Goal: Task Accomplishment & Management: Use online tool/utility

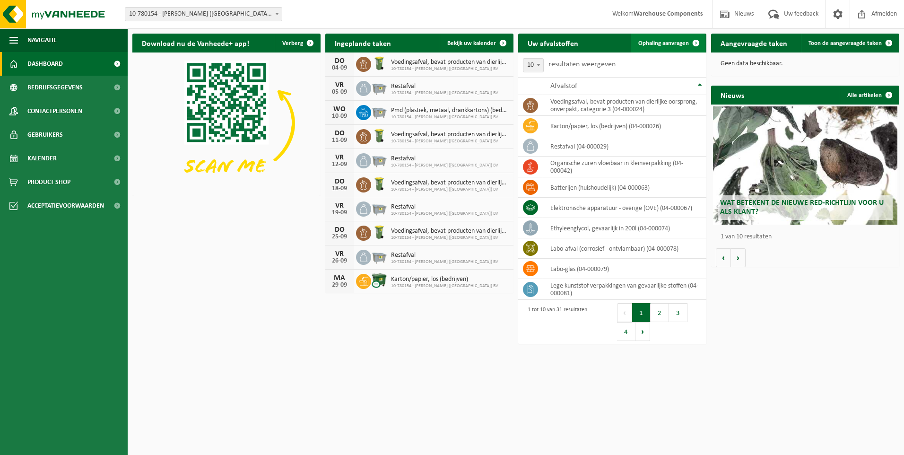
click at [678, 37] on link "Ophaling aanvragen" at bounding box center [668, 43] width 75 height 19
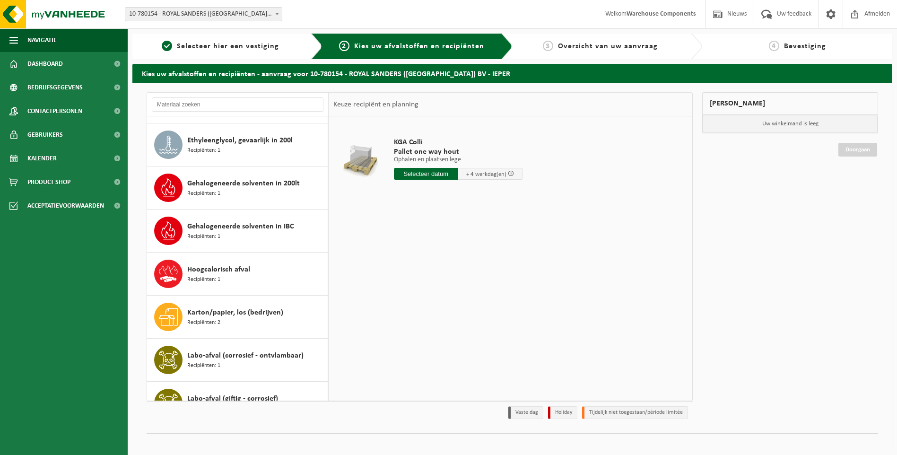
scroll to position [236, 0]
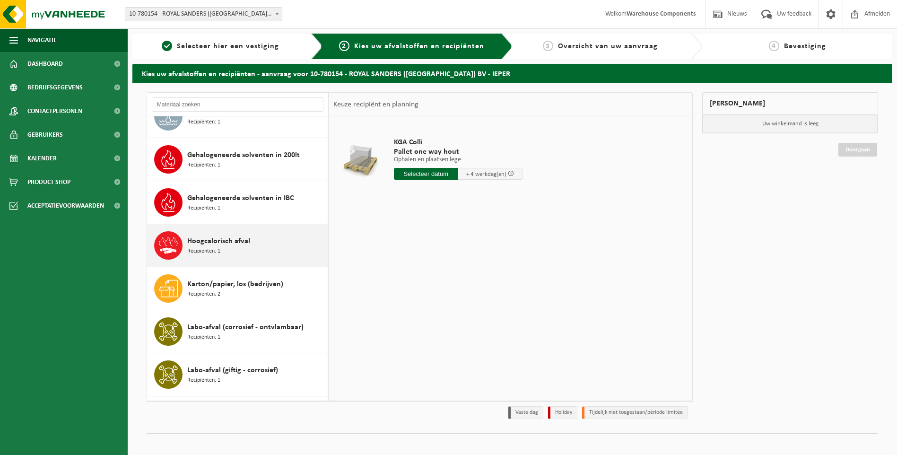
click at [279, 249] on div "Hoogcalorisch afval Recipiënten: 1" at bounding box center [256, 245] width 138 height 28
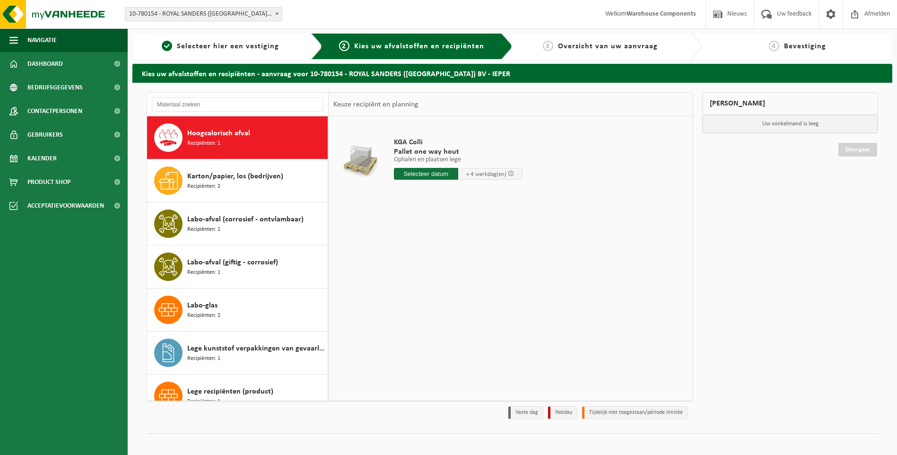
scroll to position [344, 0]
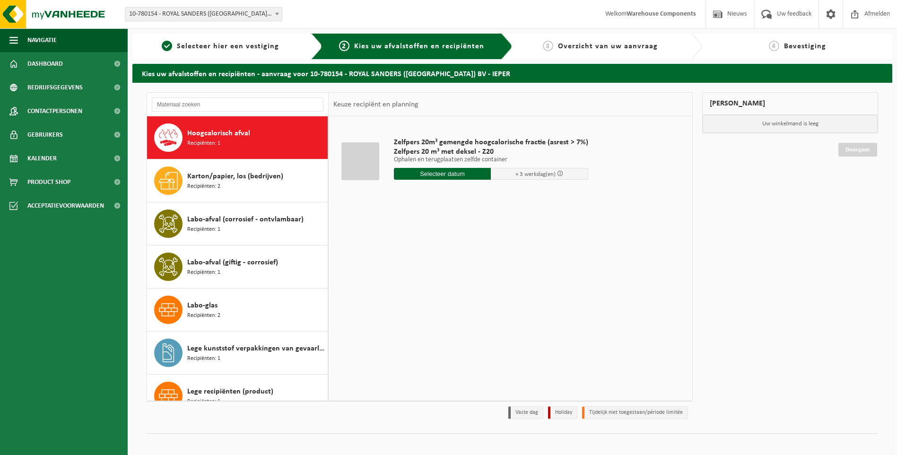
click at [447, 178] on input "text" at bounding box center [442, 174] width 97 height 12
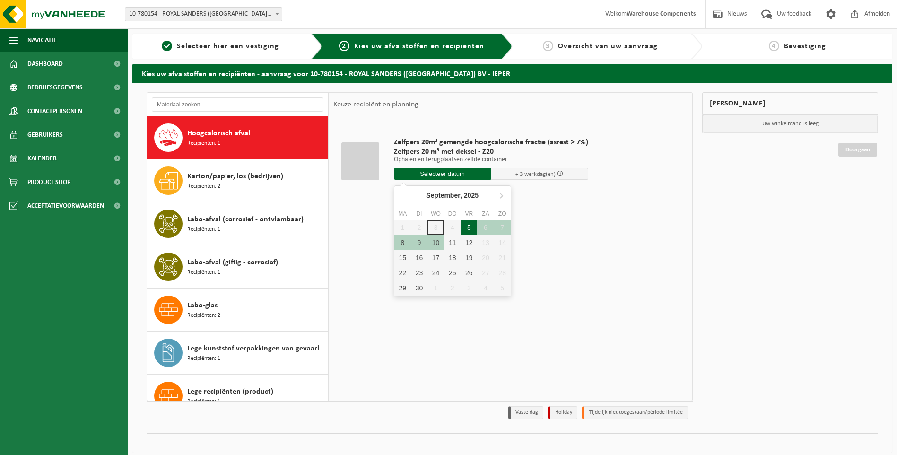
click at [464, 229] on div "5" at bounding box center [469, 227] width 17 height 15
type input "Van 2025-09-05"
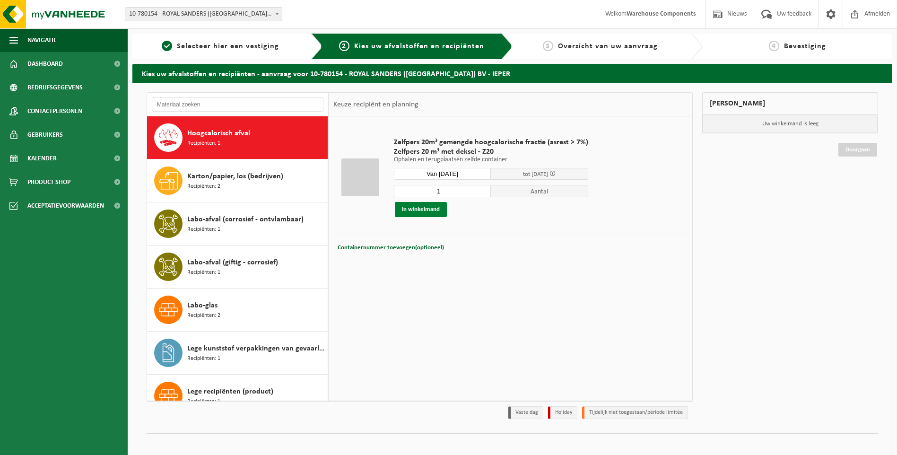
click at [421, 208] on button "In winkelmand" at bounding box center [421, 209] width 52 height 15
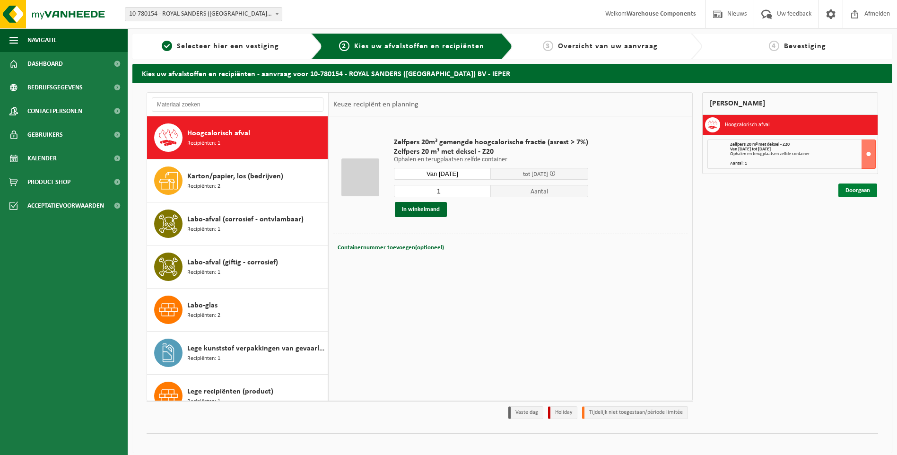
click at [852, 191] on link "Doorgaan" at bounding box center [857, 190] width 39 height 14
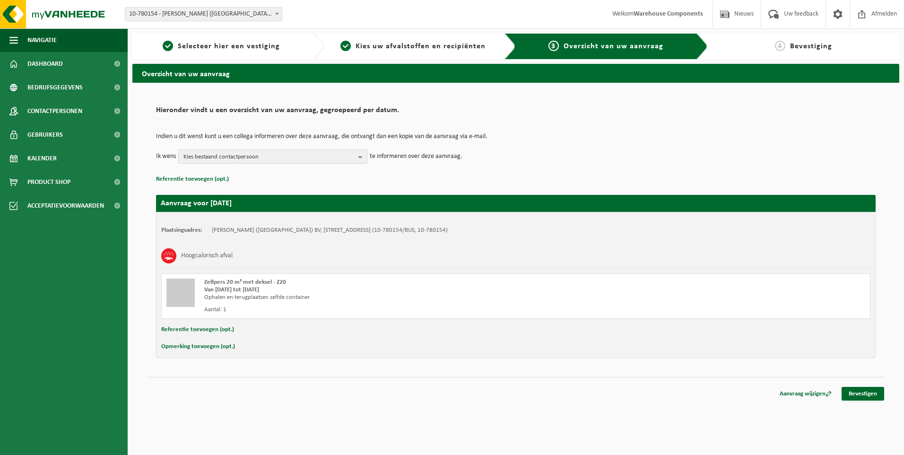
click at [365, 157] on b "button" at bounding box center [362, 156] width 9 height 13
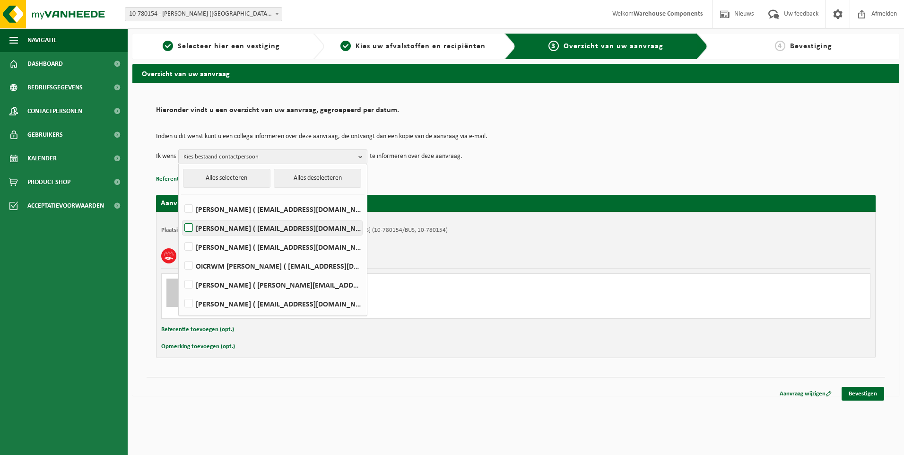
click at [189, 226] on label "INA DUPON ( idupon@royalsanders.be )" at bounding box center [273, 228] width 180 height 14
click at [181, 216] on input "INA DUPON ( idupon@royalsanders.be )" at bounding box center [181, 216] width 0 height 0
checkbox input "true"
click at [863, 391] on link "Bevestigen" at bounding box center [863, 394] width 43 height 14
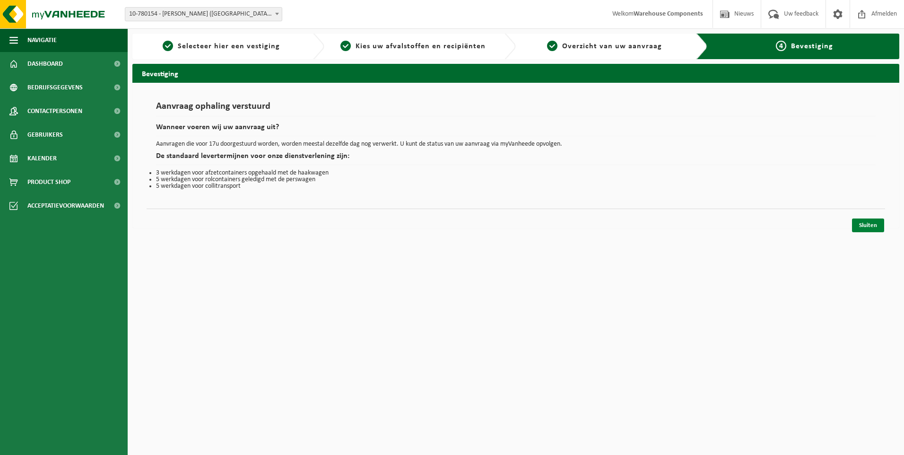
click at [871, 223] on link "Sluiten" at bounding box center [868, 225] width 32 height 14
